Goal: Task Accomplishment & Management: Manage account settings

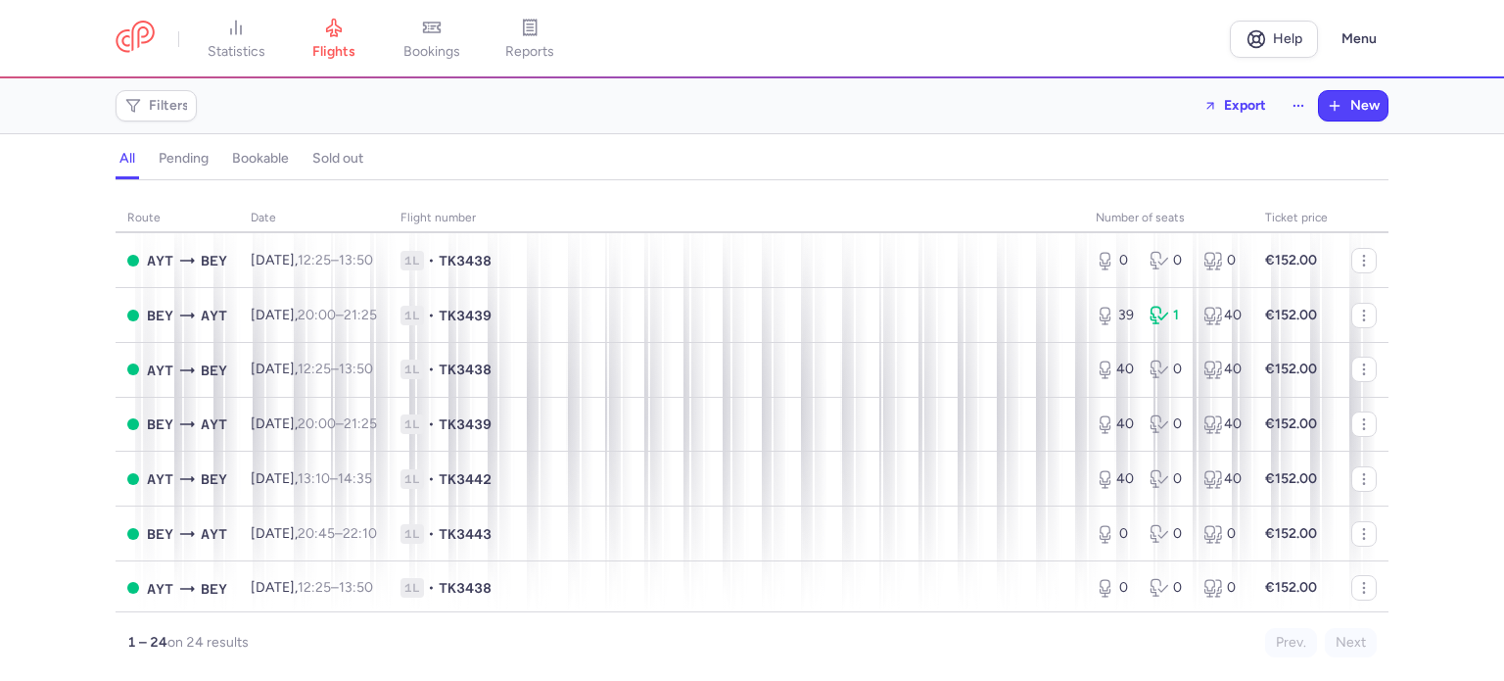
scroll to position [251, 0]
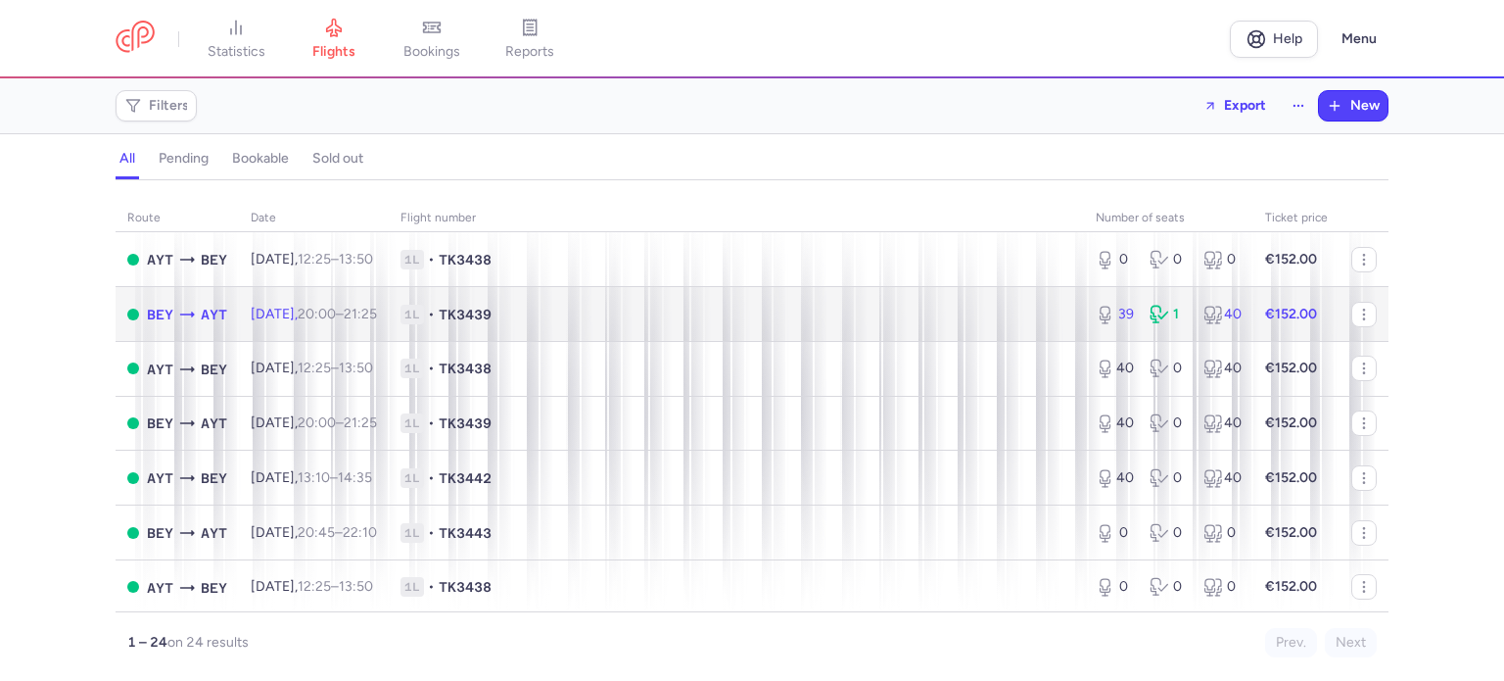
click at [717, 305] on td "1L • TK3439" at bounding box center [736, 314] width 695 height 55
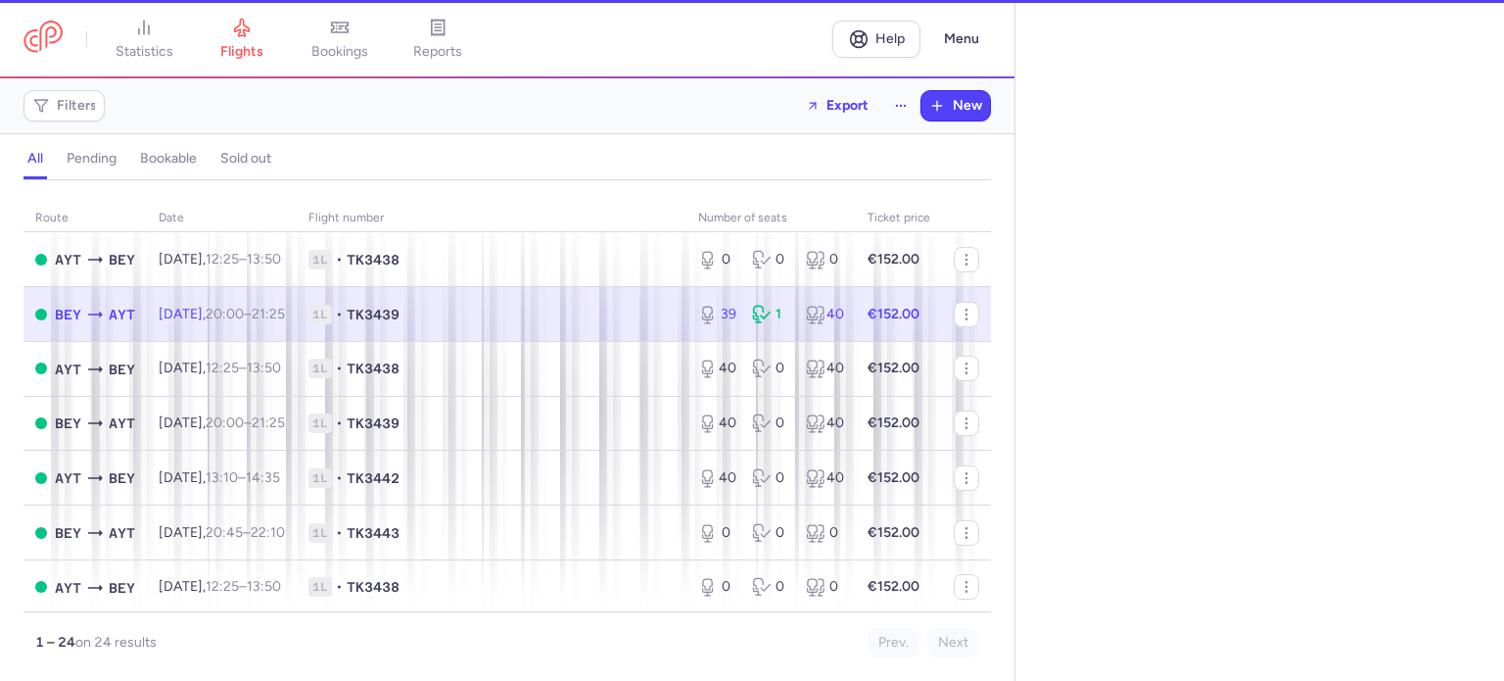
select select "days"
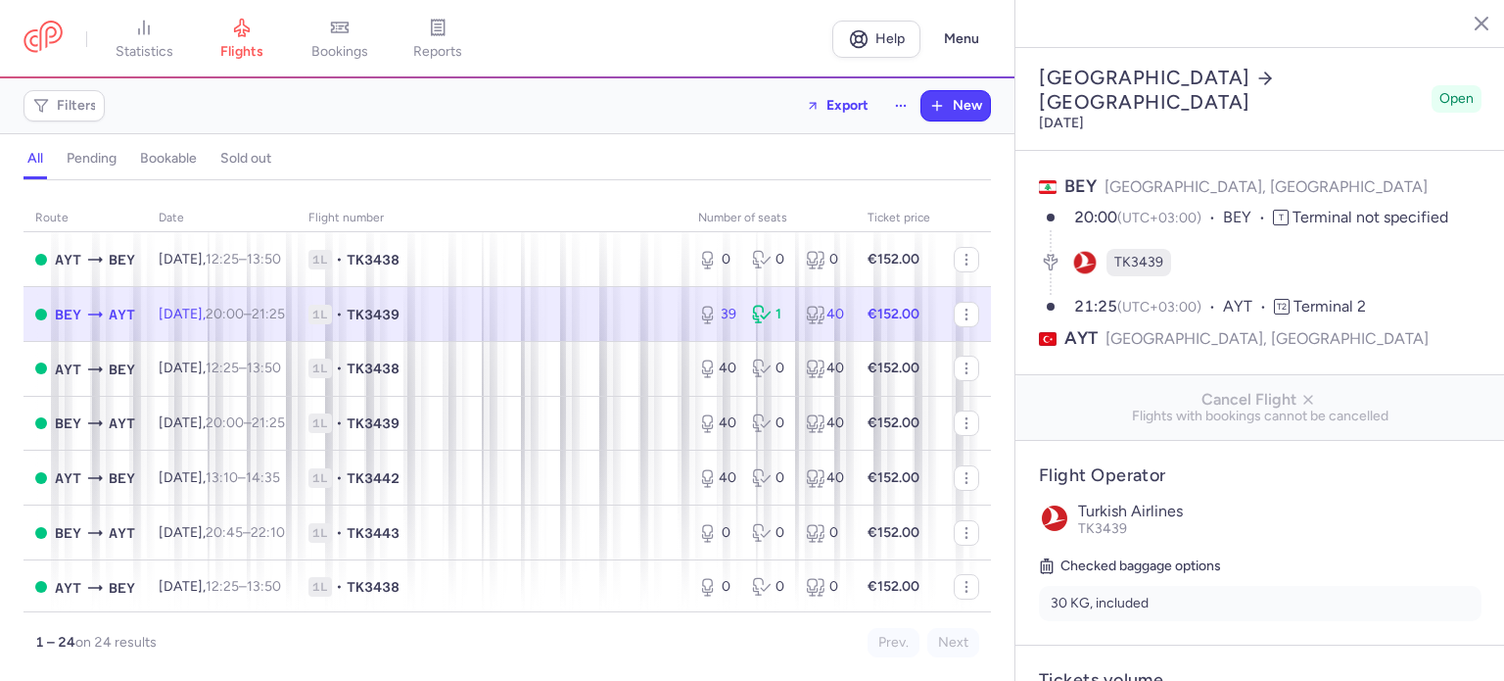
click at [605, 324] on span "1L • TK3439" at bounding box center [491, 315] width 366 height 20
click at [343, 34] on icon at bounding box center [340, 28] width 20 height 20
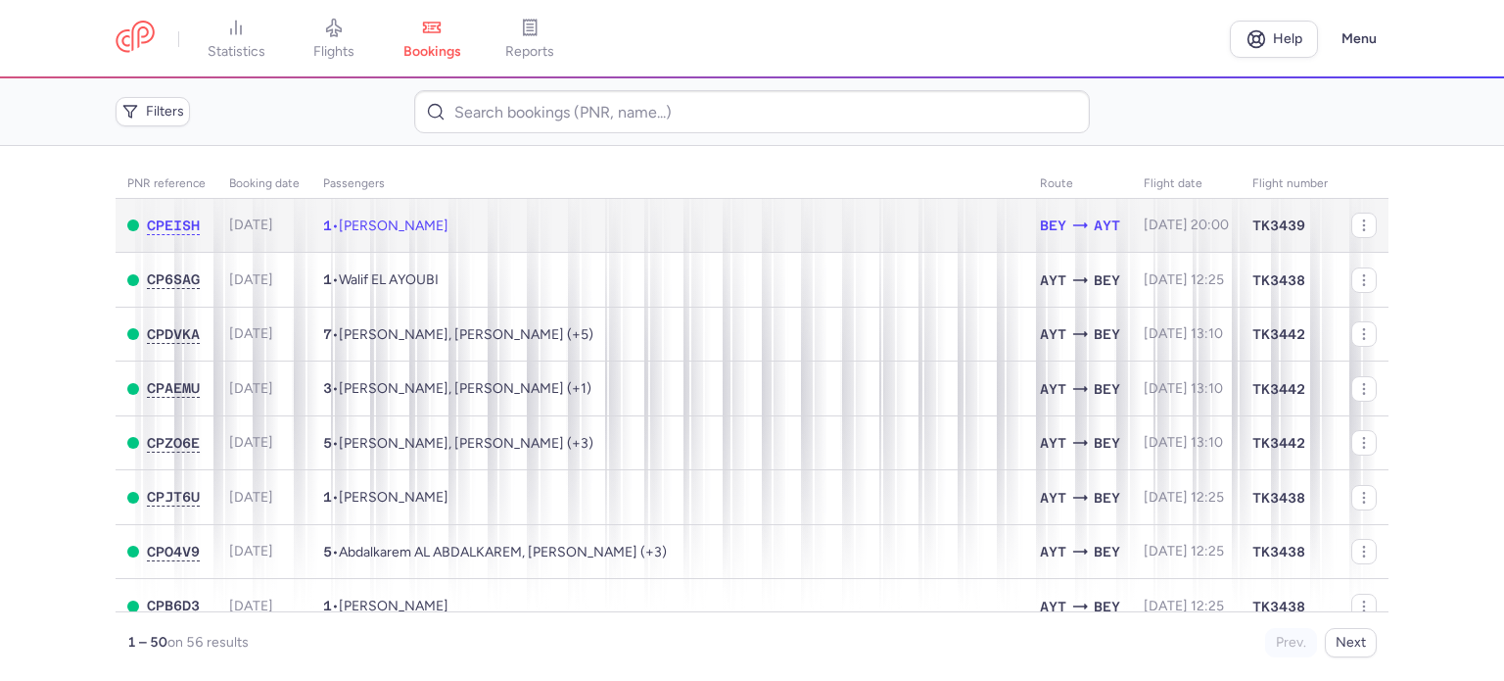
click at [800, 222] on td "1 • [PERSON_NAME]" at bounding box center [669, 226] width 717 height 54
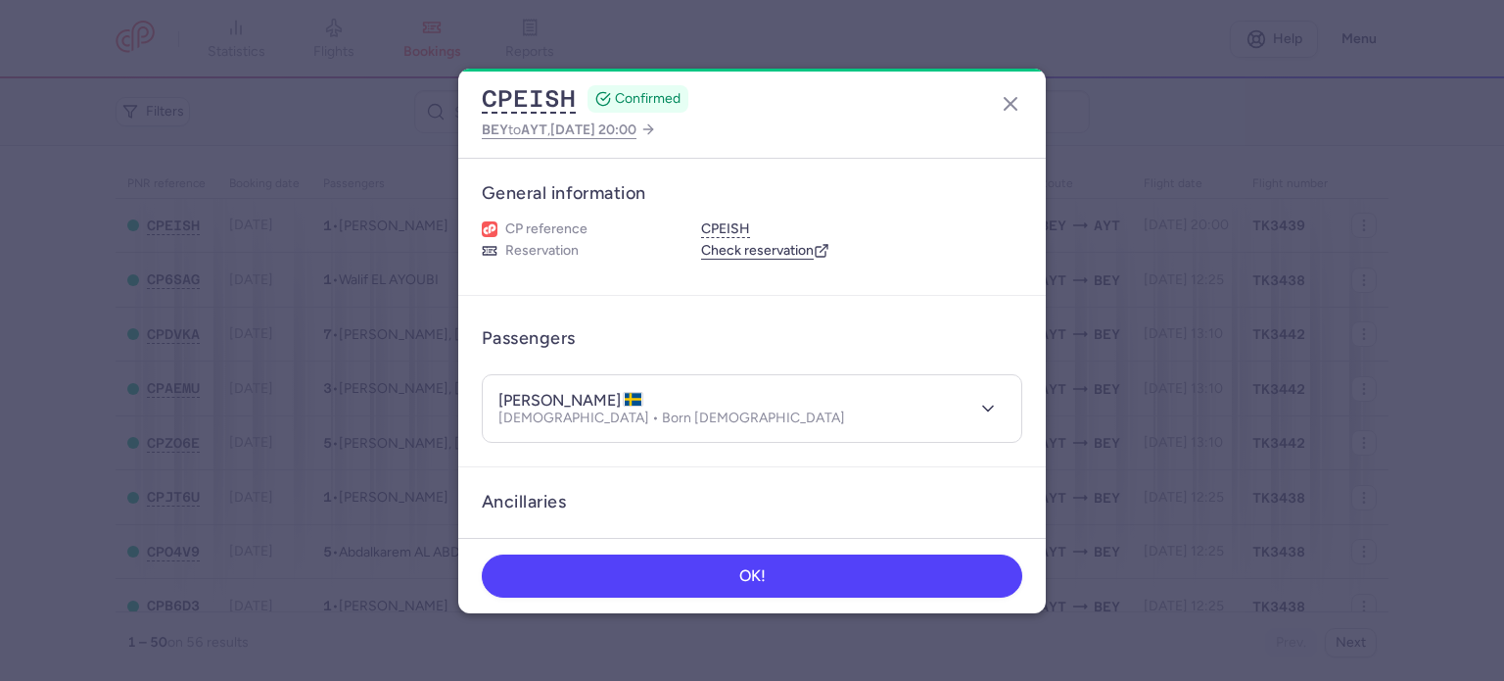
click at [643, 391] on h4 "[PERSON_NAME]" at bounding box center [570, 401] width 145 height 20
copy h4 "ABDULKADER"
drag, startPoint x: 607, startPoint y: 399, endPoint x: 501, endPoint y: 395, distance: 105.8
click at [501, 395] on h4 "[PERSON_NAME]" at bounding box center [570, 401] width 145 height 20
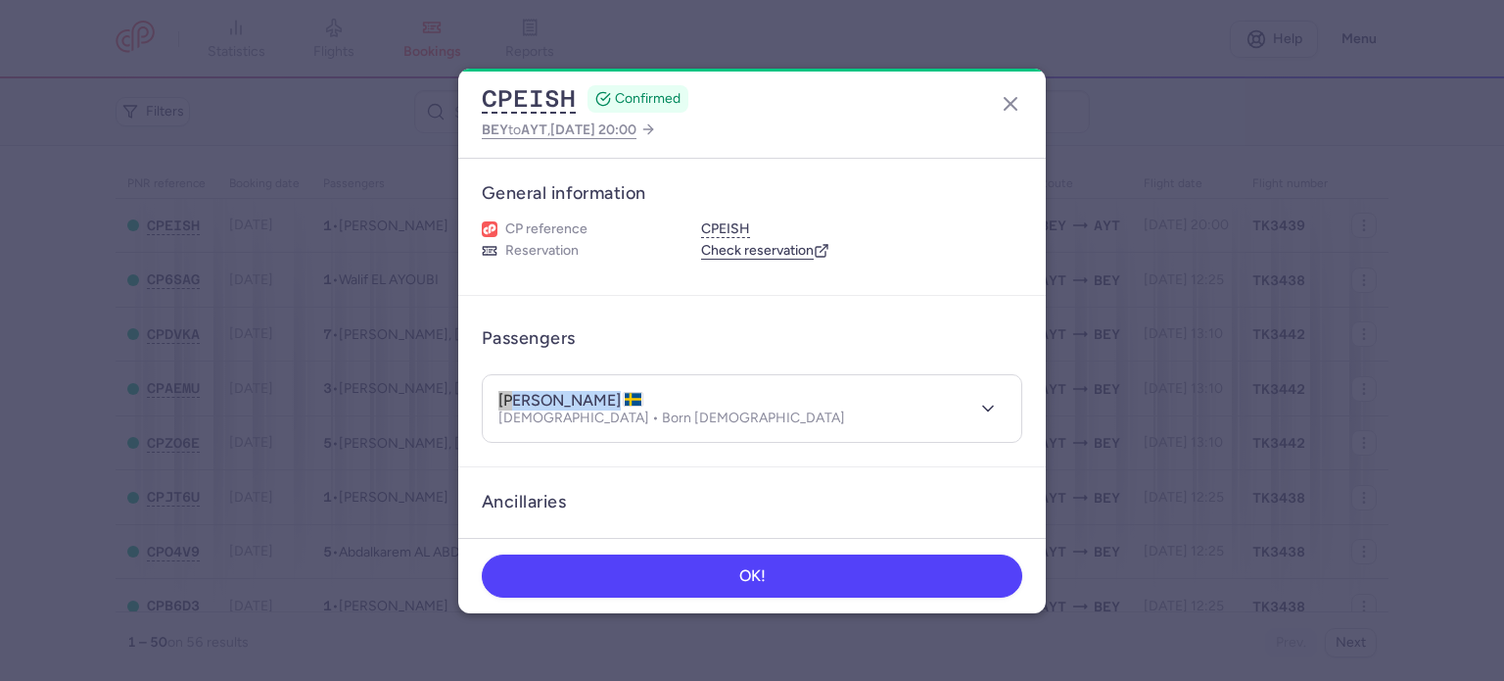
copy h4 "[PERSON_NAME]"
drag, startPoint x: 648, startPoint y: 418, endPoint x: 574, endPoint y: 416, distance: 74.4
click at [574, 416] on p "[DEMOGRAPHIC_DATA] • Born [DEMOGRAPHIC_DATA]" at bounding box center [671, 418] width 347 height 16
copy p "[DATE]"
click at [1010, 109] on icon "button" at bounding box center [1010, 103] width 23 height 23
